Goal: Information Seeking & Learning: Learn about a topic

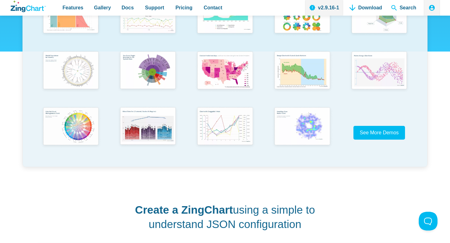
scroll to position [167, 0]
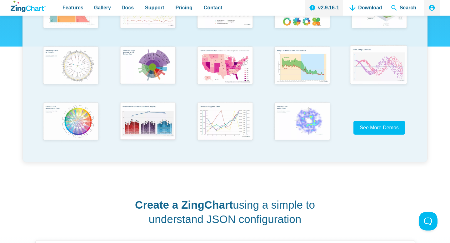
click at [381, 57] on img "App Content" at bounding box center [378, 65] width 63 height 45
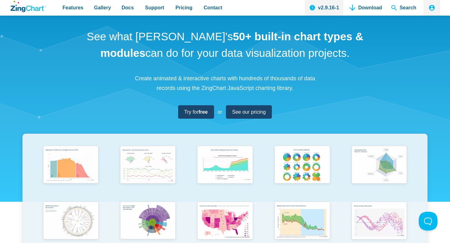
scroll to position [0, 0]
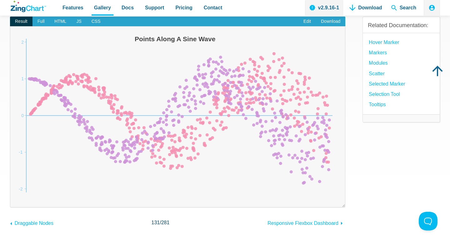
scroll to position [24, 0]
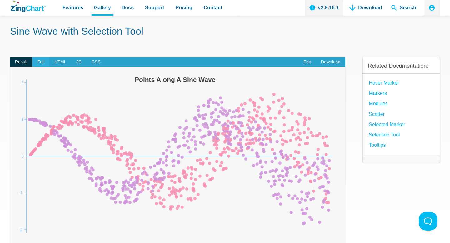
click at [41, 57] on span "Full" at bounding box center [40, 62] width 17 height 10
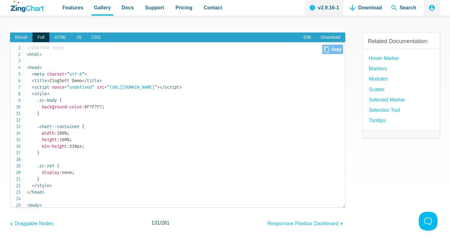
scroll to position [0, 0]
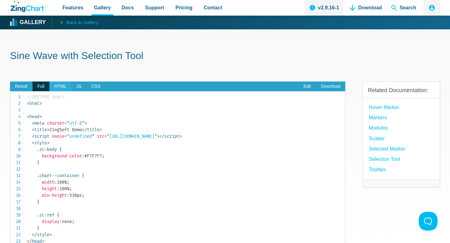
click at [66, 85] on span "HTML" at bounding box center [60, 87] width 22 height 10
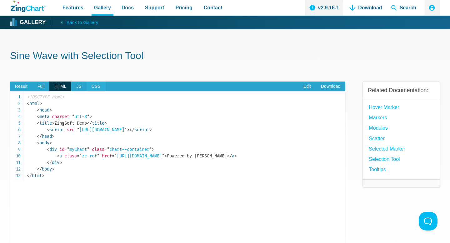
click at [87, 91] on span "CSS" at bounding box center [96, 87] width 19 height 10
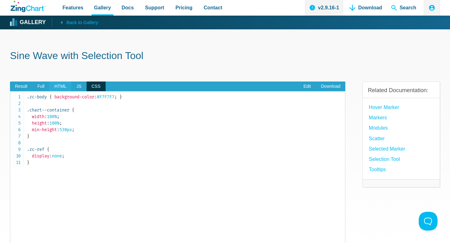
click at [66, 86] on span "HTML" at bounding box center [60, 87] width 22 height 10
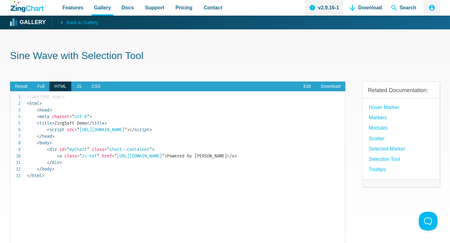
click at [55, 86] on span "HTML" at bounding box center [60, 87] width 22 height 10
click at [26, 82] on span "Result" at bounding box center [21, 87] width 22 height 10
